Goal: Task Accomplishment & Management: Complete application form

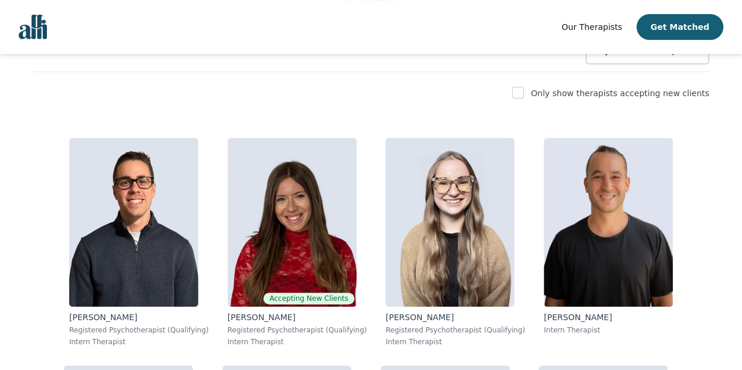
scroll to position [176, 0]
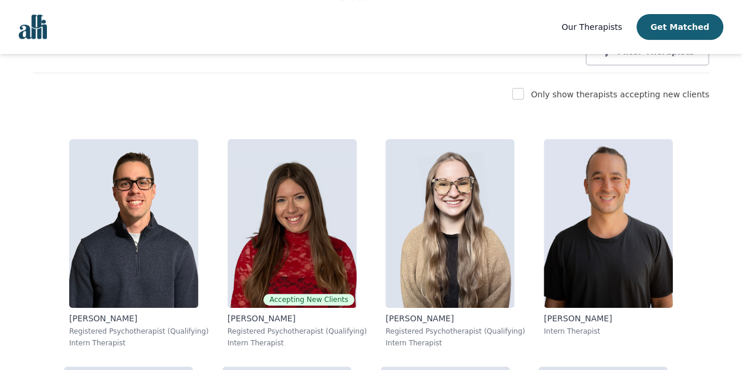
click at [542, 94] on div "Only show therapists accepting new clients" at bounding box center [371, 94] width 676 height 14
click at [524, 96] on input "checkbox" at bounding box center [518, 94] width 12 height 12
checkbox input "true"
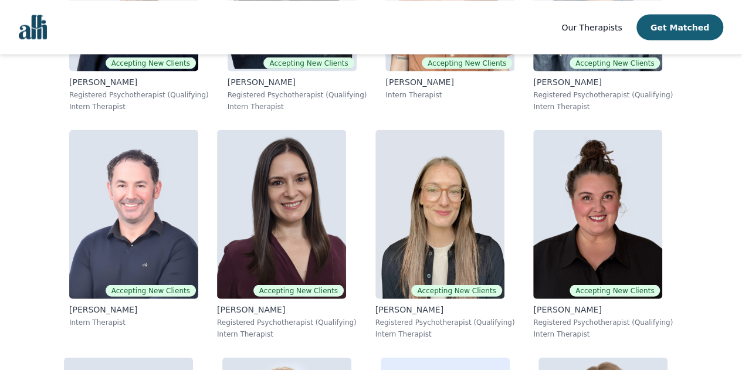
scroll to position [1115, 0]
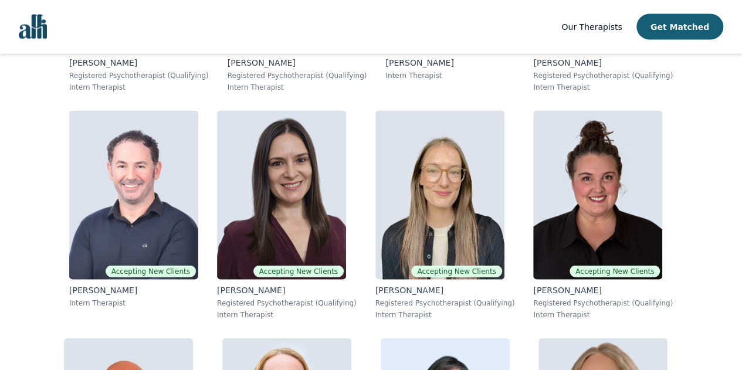
click at [712, 39] on nav "Our Therapists Get Matched" at bounding box center [371, 27] width 742 height 54
click at [703, 31] on button "Get Matched" at bounding box center [680, 27] width 87 height 26
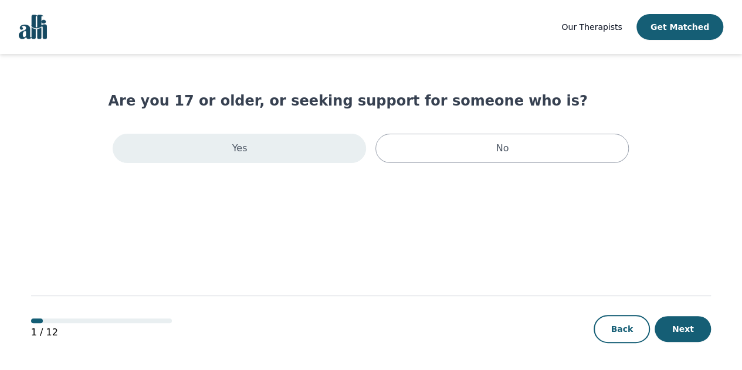
click at [331, 144] on div "Yes" at bounding box center [239, 148] width 253 height 29
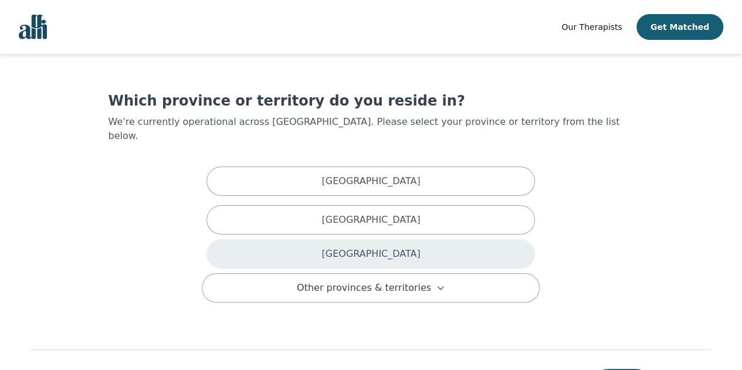
click at [367, 247] on div "[GEOGRAPHIC_DATA]" at bounding box center [371, 253] width 329 height 29
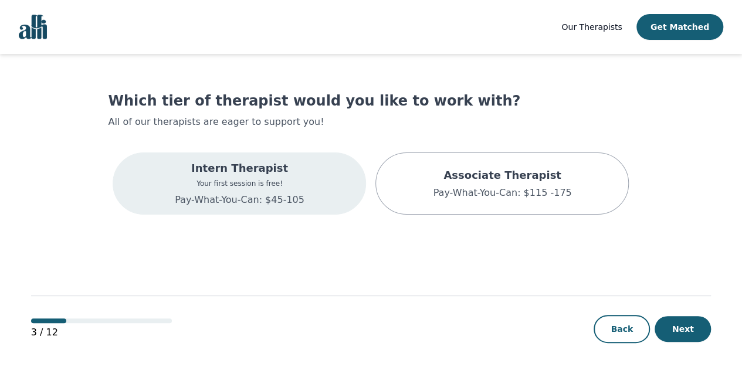
click at [323, 187] on div "Intern Therapist Your first session is free! Pay-What-You-Can: $45-105" at bounding box center [239, 184] width 253 height 62
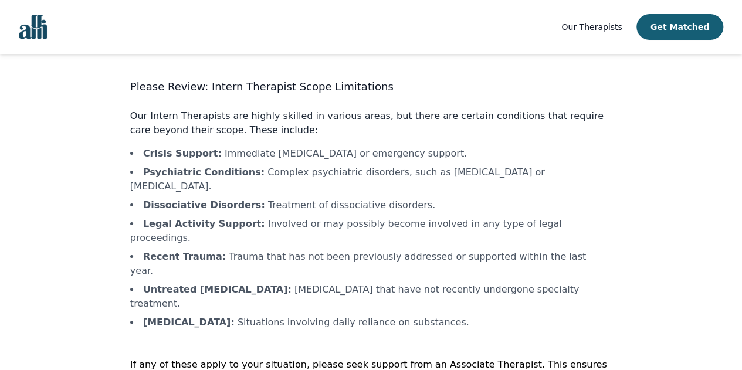
scroll to position [33, 0]
